Goal: Find specific page/section: Find specific page/section

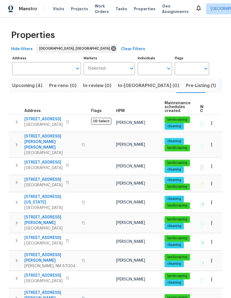
scroll to position [0, 36]
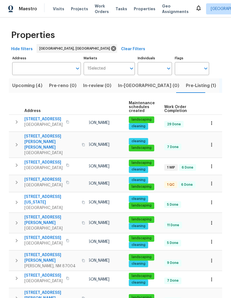
click at [139, 8] on span "Properties" at bounding box center [145, 9] width 22 height 6
click at [138, 11] on span "Properties" at bounding box center [145, 9] width 22 height 6
click at [137, 7] on span "Properties" at bounding box center [145, 9] width 22 height 6
click at [223, 85] on span "Listed (28)" at bounding box center [235, 86] width 24 height 8
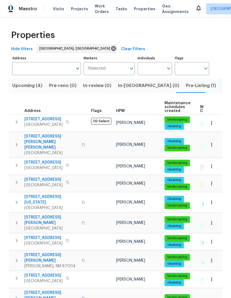
click at [48, 215] on span "[STREET_ADDRESS][PERSON_NAME]" at bounding box center [51, 220] width 54 height 11
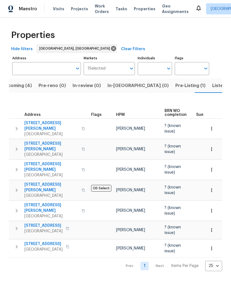
click at [195, 6] on icon at bounding box center [198, 8] width 7 height 7
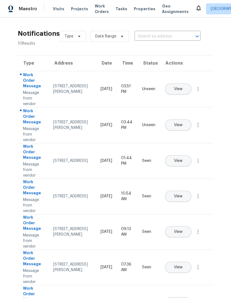
click at [183, 87] on span "View" at bounding box center [178, 89] width 9 height 4
click at [192, 120] on button "View" at bounding box center [178, 125] width 26 height 11
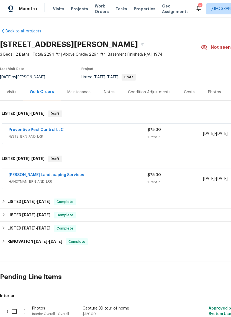
click at [99, 134] on span "PESTS, BRN_AND_LRR" at bounding box center [78, 137] width 139 height 6
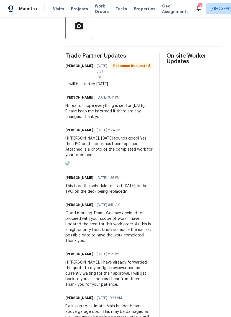
scroll to position [141, 0]
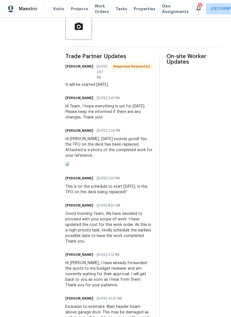
click at [70, 166] on img at bounding box center [67, 164] width 4 height 4
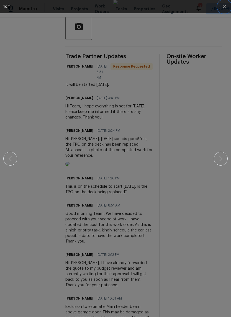
click at [222, 4] on icon "button" at bounding box center [224, 6] width 7 height 7
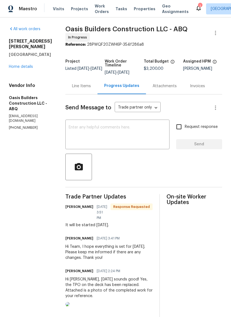
scroll to position [0, 0]
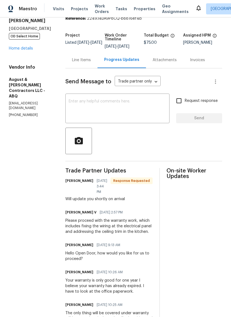
scroll to position [26, 0]
